Goal: Task Accomplishment & Management: Manage account settings

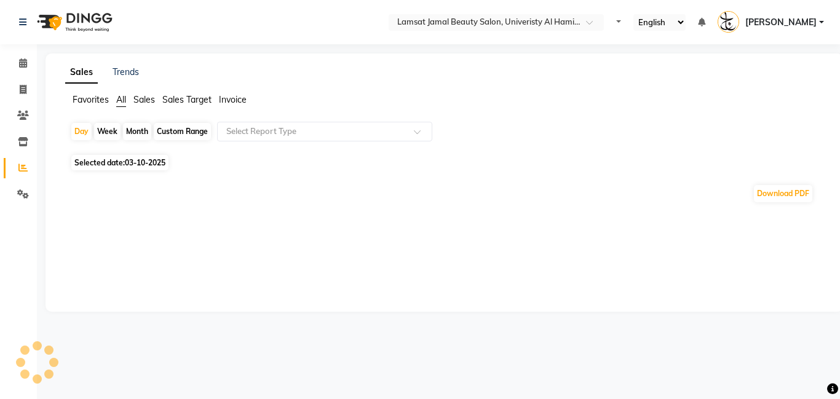
select select "en"
click at [22, 114] on icon at bounding box center [23, 115] width 12 height 9
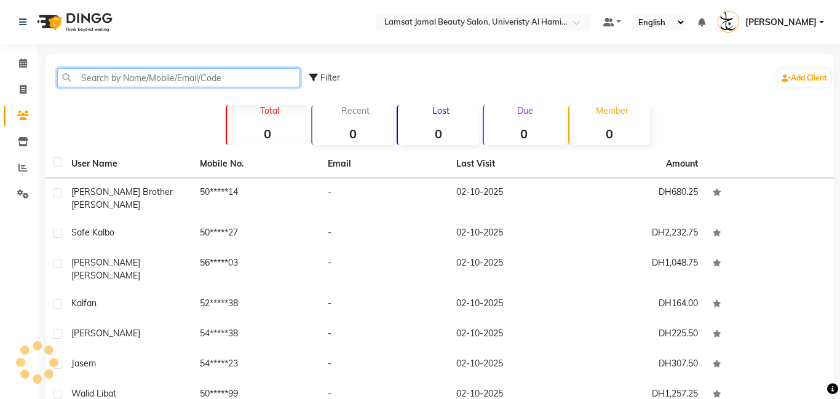
click at [269, 74] on input "text" at bounding box center [178, 77] width 243 height 19
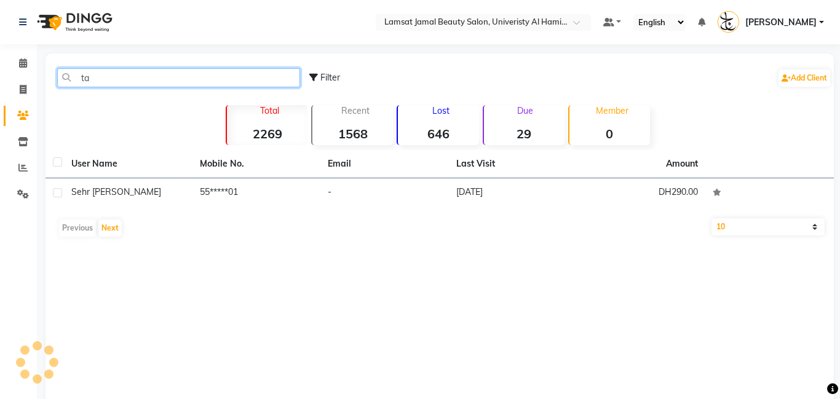
type input "t"
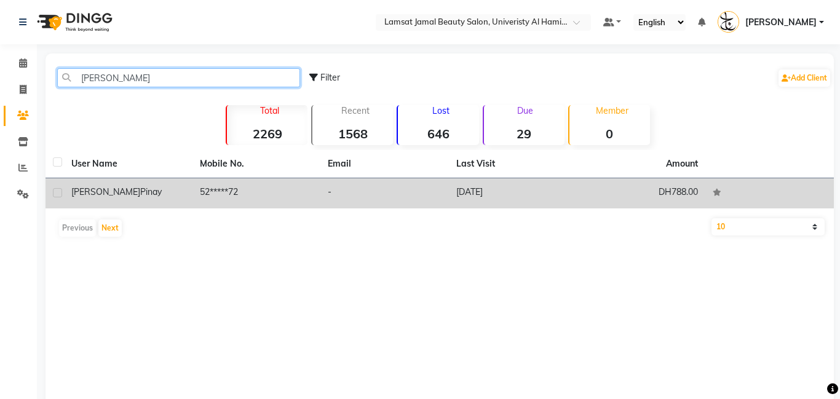
type input "[PERSON_NAME]"
click at [251, 192] on td "52*****72" at bounding box center [256, 193] width 129 height 30
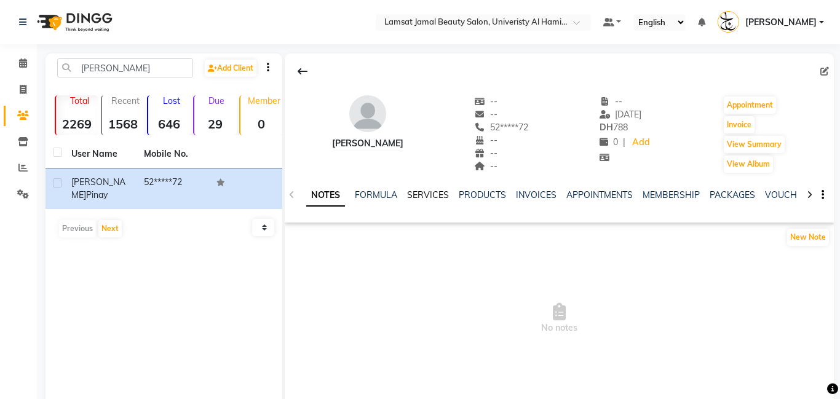
click at [430, 200] on link "SERVICES" at bounding box center [428, 194] width 42 height 11
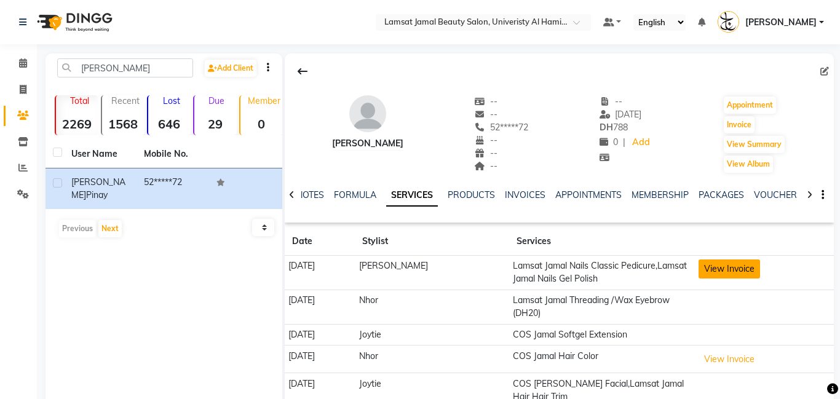
click at [732, 273] on button "View Invoice" at bounding box center [728, 268] width 61 height 19
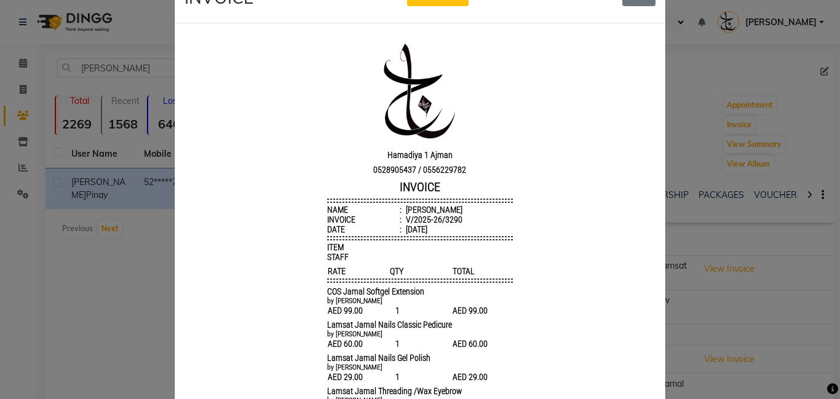
scroll to position [23, 0]
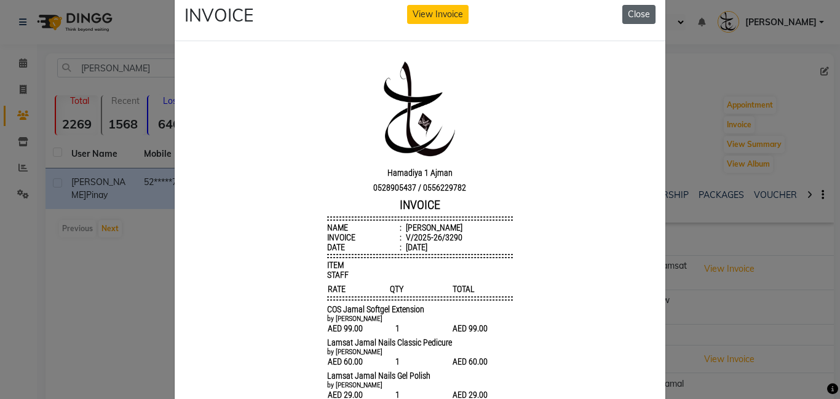
click at [649, 16] on button "Close" at bounding box center [638, 14] width 33 height 19
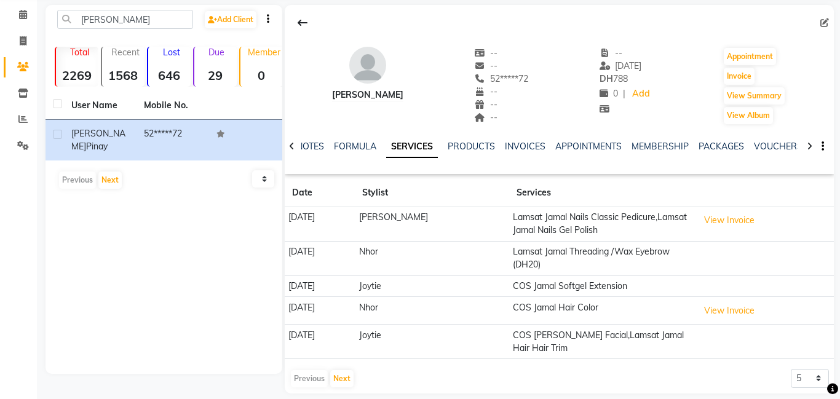
scroll to position [61, 0]
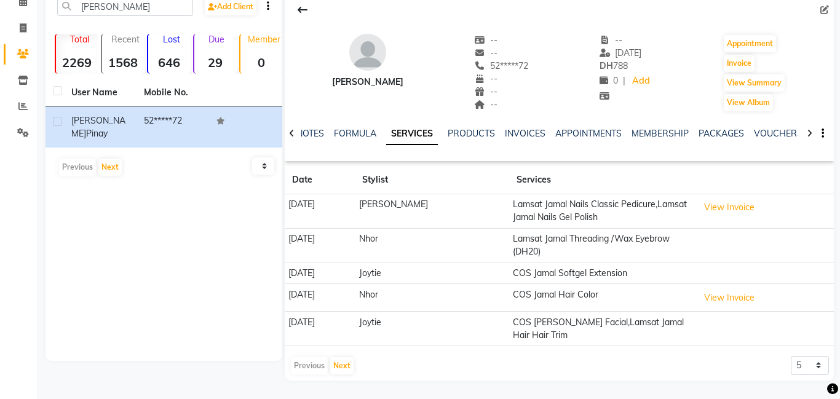
click at [316, 363] on div "Previous Next" at bounding box center [322, 366] width 65 height 20
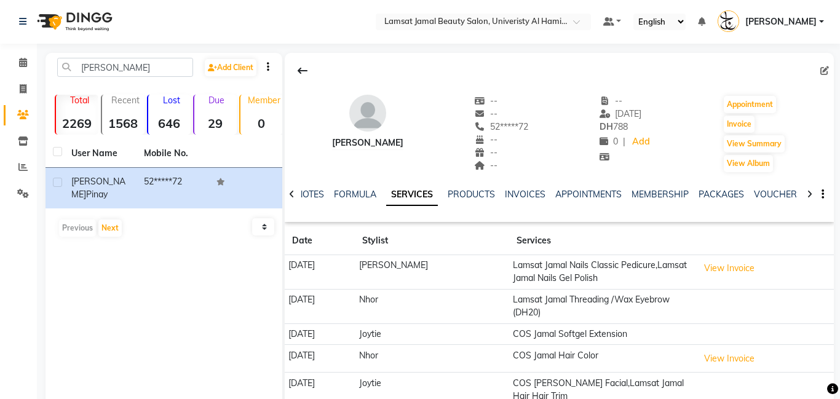
scroll to position [0, 0]
click at [23, 66] on icon at bounding box center [23, 62] width 8 height 9
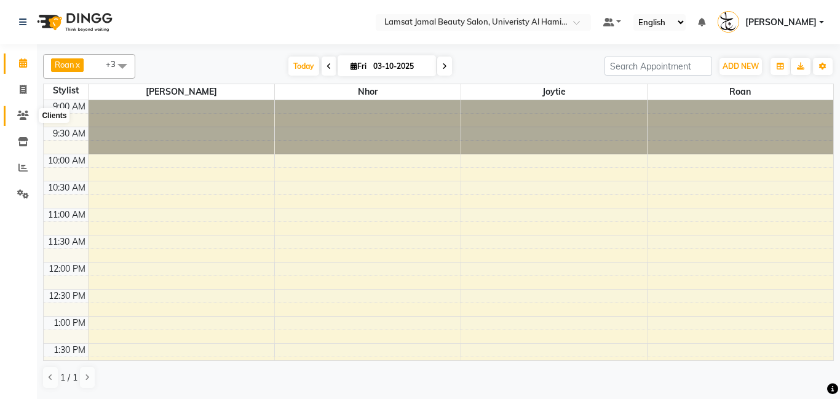
click at [25, 111] on icon at bounding box center [23, 115] width 12 height 9
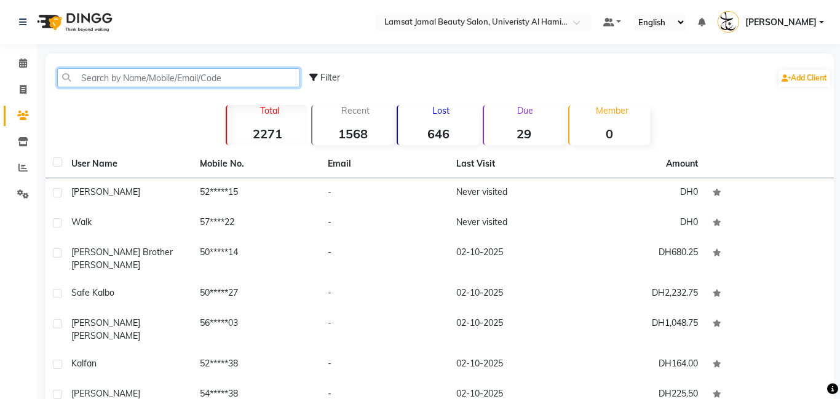
click at [92, 77] on input "text" at bounding box center [178, 77] width 243 height 19
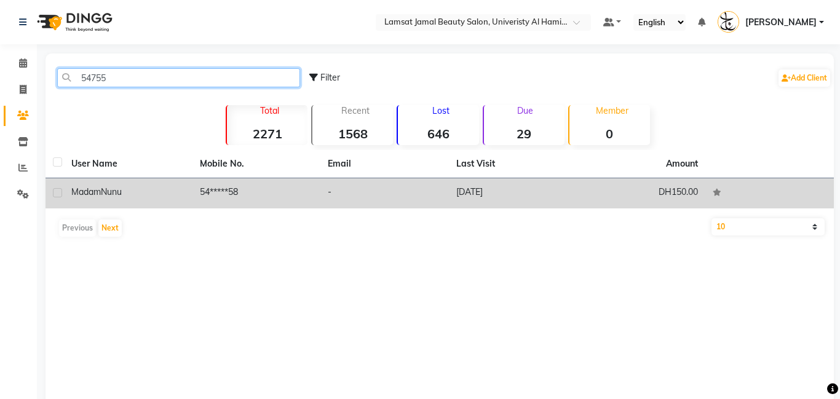
type input "54755"
click at [181, 186] on div "[PERSON_NAME]" at bounding box center [128, 192] width 114 height 13
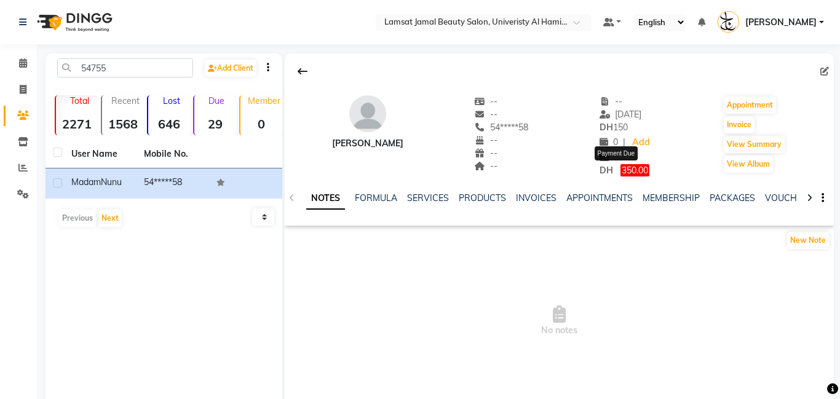
click at [628, 172] on span "350.00" at bounding box center [634, 170] width 29 height 12
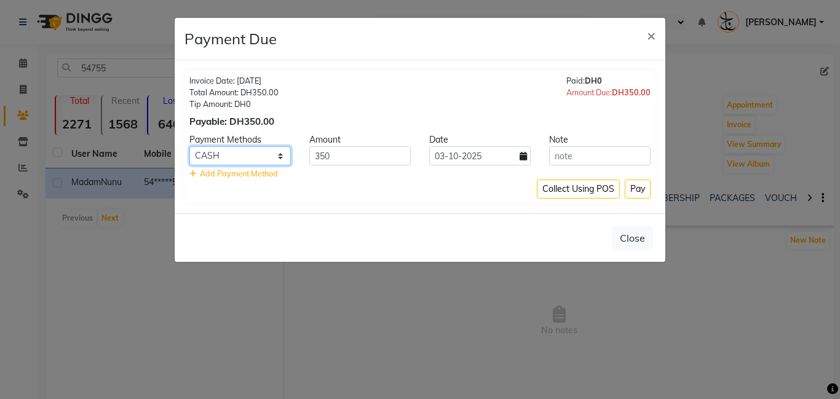
click at [282, 154] on select "ONLINE CARD CASH" at bounding box center [239, 155] width 101 height 19
select select "2"
click at [189, 146] on select "ONLINE CARD CASH" at bounding box center [239, 155] width 101 height 19
click at [644, 191] on button "Pay" at bounding box center [638, 189] width 26 height 19
